Goal: Task Accomplishment & Management: Manage account settings

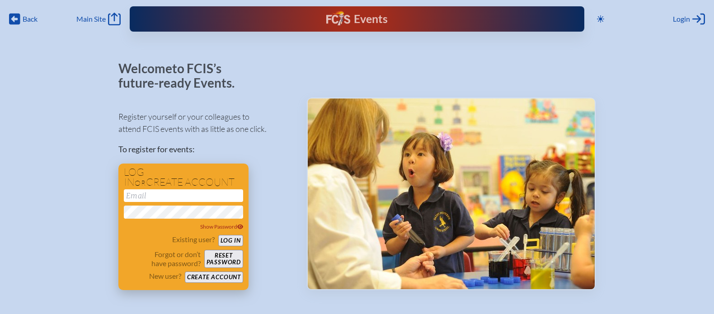
type input "[EMAIL_ADDRESS][DOMAIN_NAME]"
click at [229, 241] on button "Log in" at bounding box center [230, 240] width 25 height 11
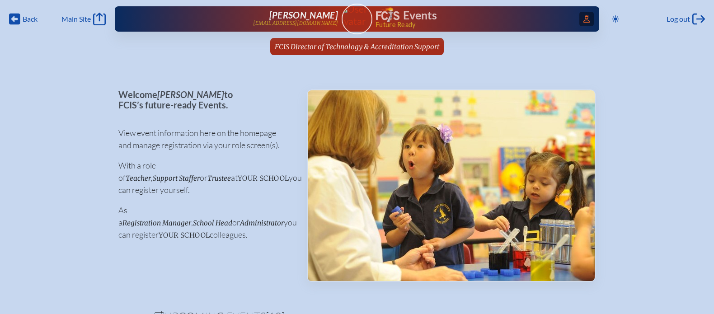
click at [589, 16] on span "Access Users..." at bounding box center [587, 19] width 14 height 14
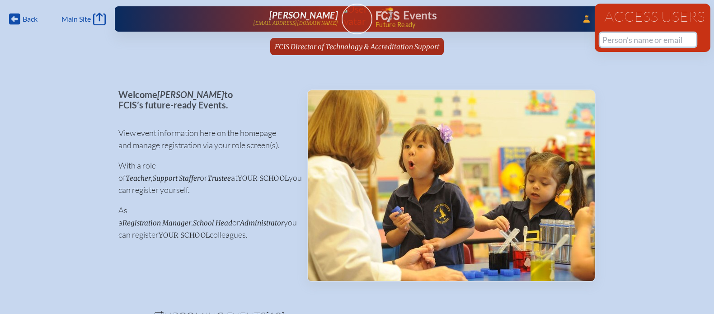
click at [622, 39] on input "text" at bounding box center [649, 40] width 96 height 14
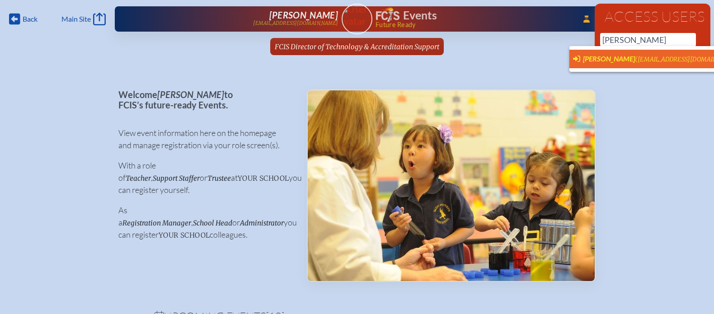
click at [635, 57] on span "([EMAIL_ADDRESS][DOMAIN_NAME])" at bounding box center [688, 60] width 107 height 8
type input "[EMAIL_ADDRESS][DOMAIN_NAME]"
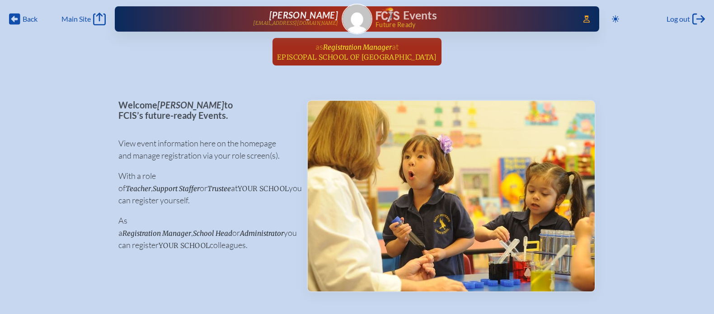
click at [357, 46] on span "Registration Manager" at bounding box center [357, 47] width 69 height 9
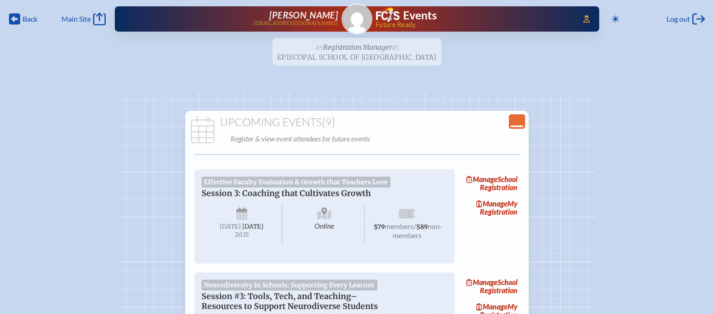
click at [509, 119] on div "Close Console" at bounding box center [517, 121] width 16 height 14
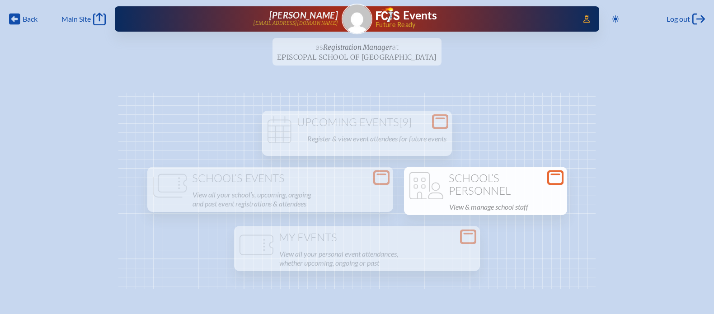
click at [482, 187] on h1 "School’s Personnel" at bounding box center [486, 184] width 156 height 25
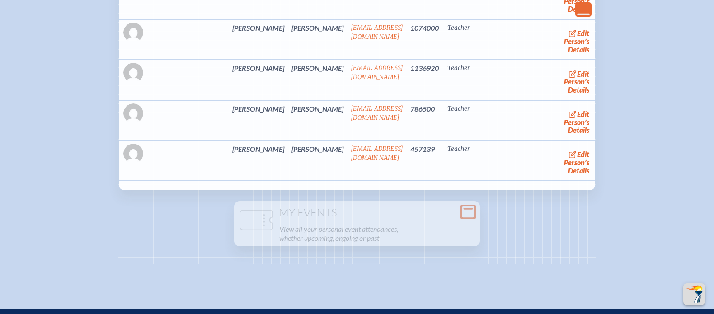
scroll to position [2160, 0]
